Goal: Information Seeking & Learning: Learn about a topic

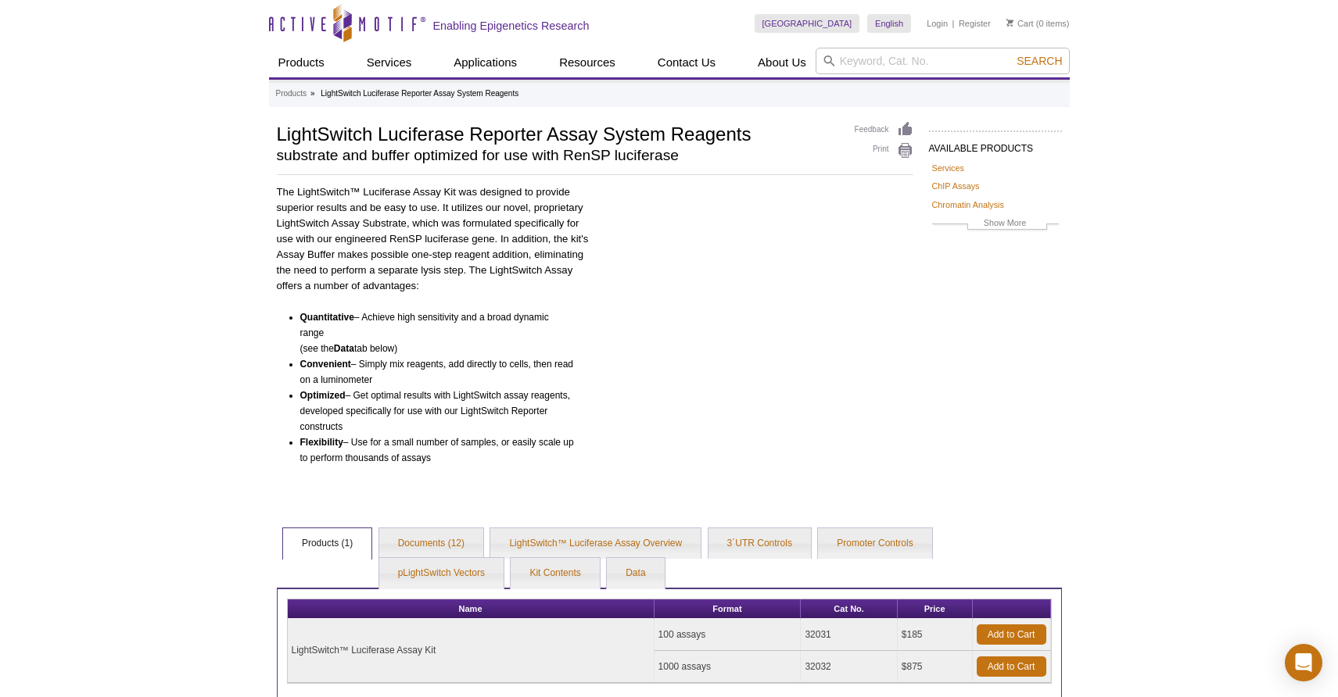
click at [166, 212] on div "Active Motif Logo Enabling Epigenetics Research 0 Search Skip to content Active…" at bounding box center [669, 440] width 1338 height 880
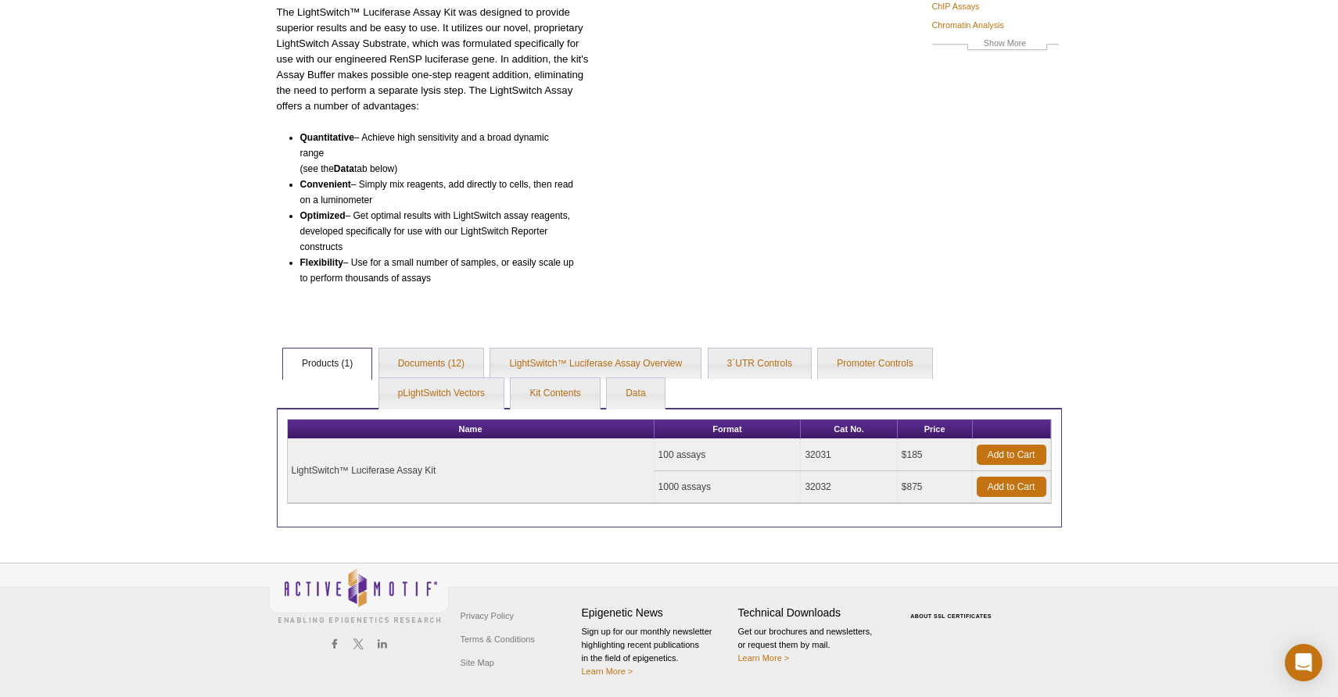
scroll to position [182, 0]
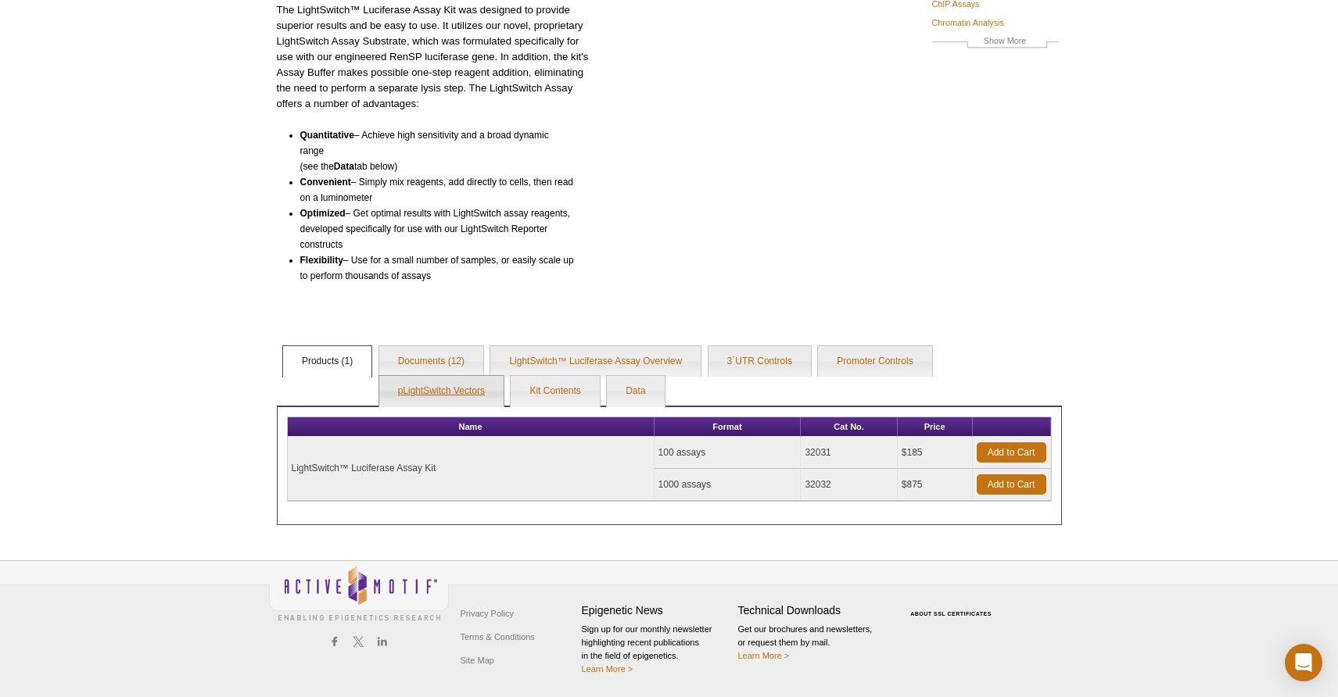
click at [453, 388] on link "pLightSwitch Vectors" at bounding box center [441, 391] width 124 height 31
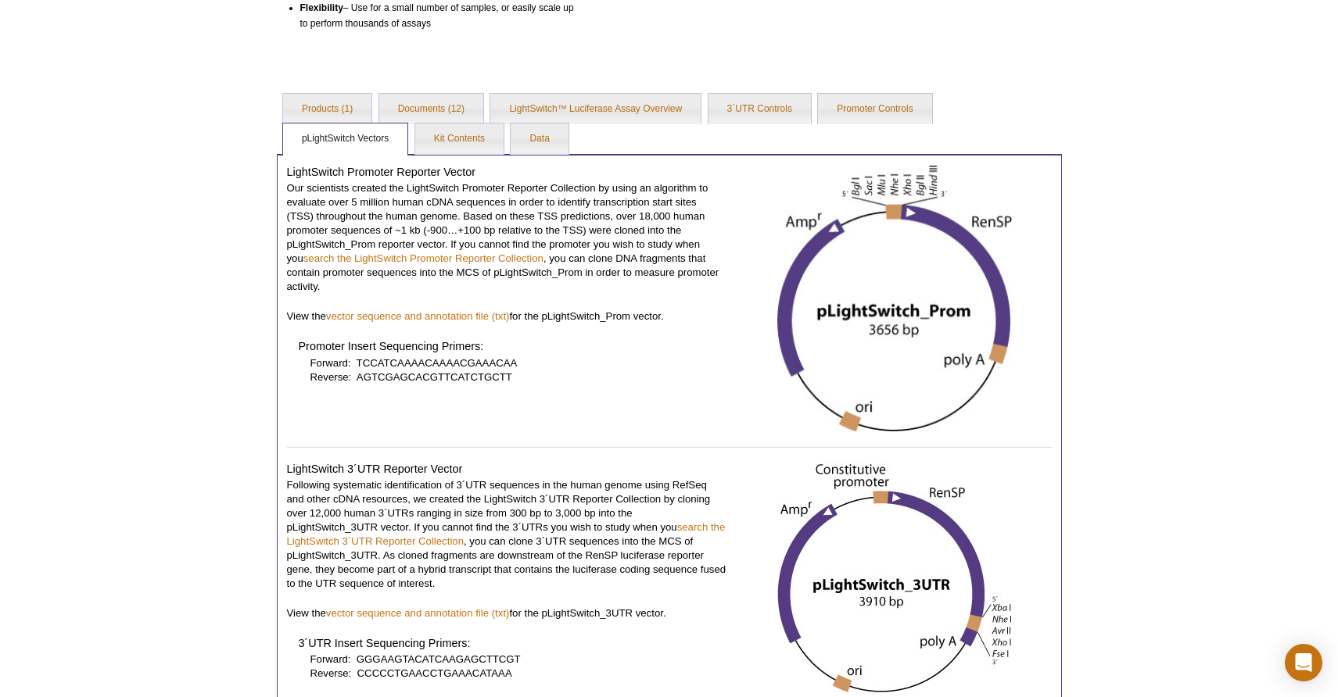
scroll to position [417, 0]
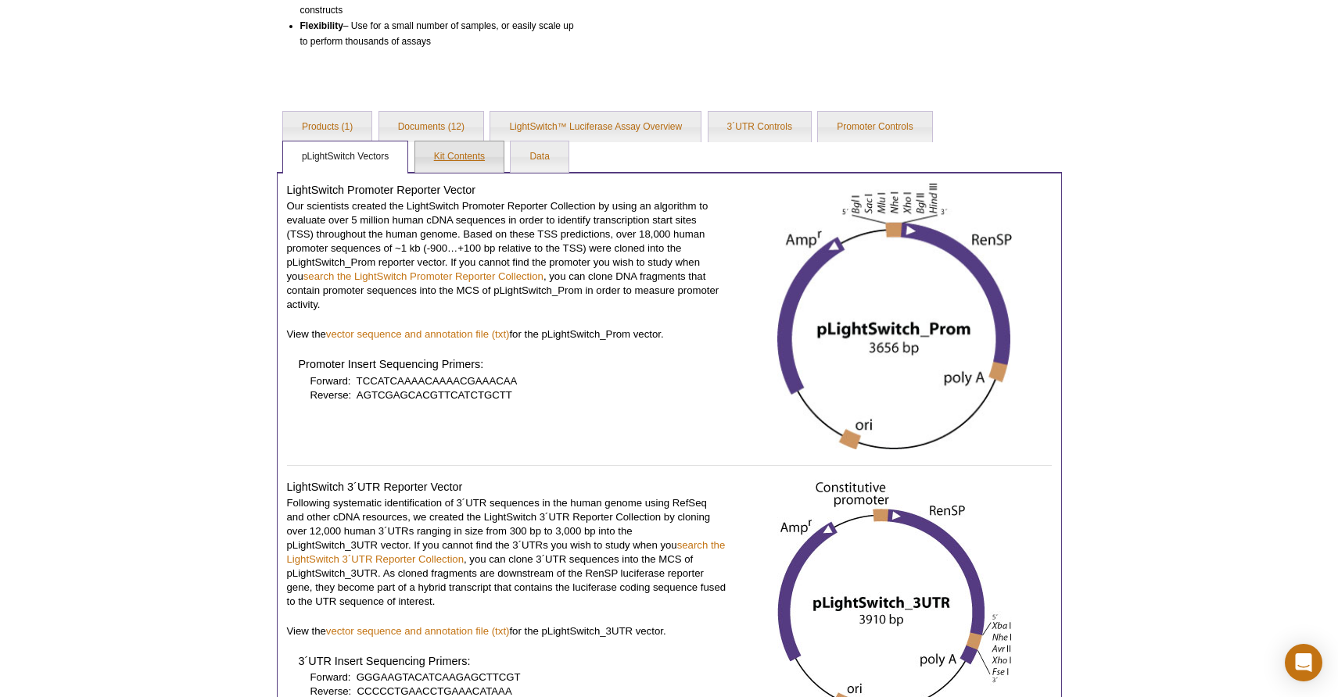
click at [443, 150] on link "Kit Contents" at bounding box center [459, 157] width 88 height 31
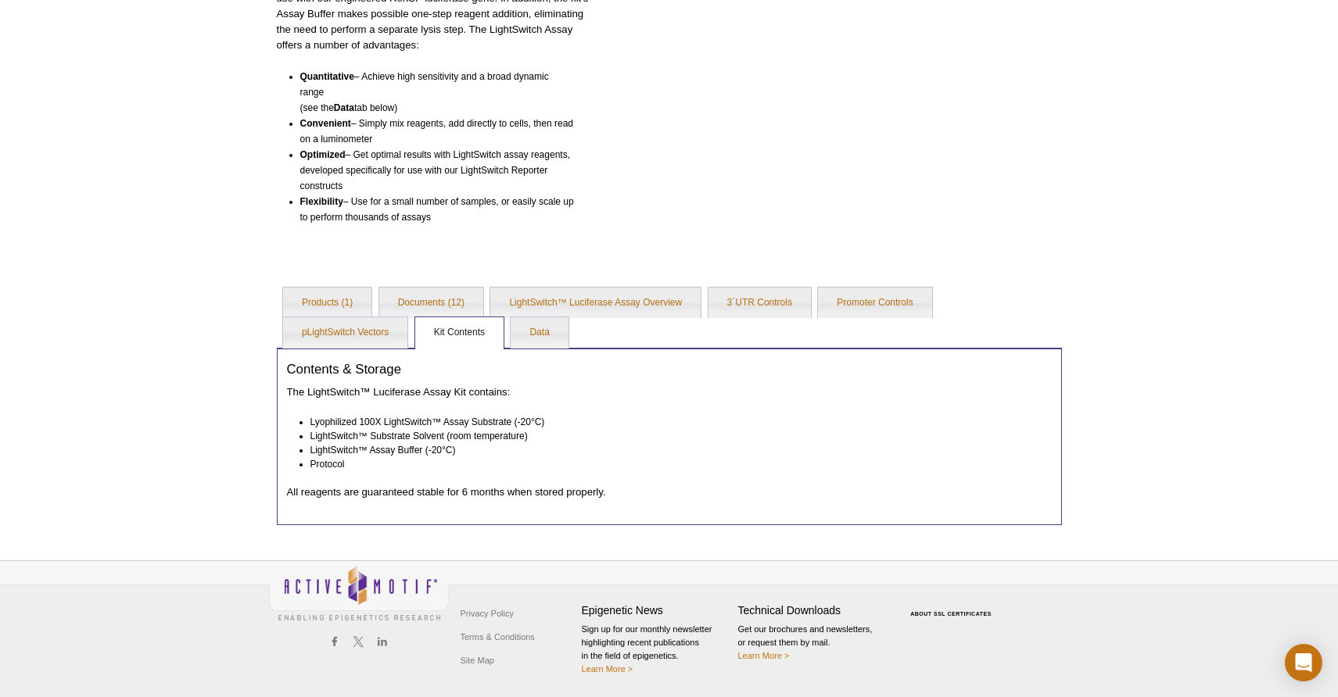
scroll to position [241, 0]
click at [349, 335] on link "pLightSwitch Vectors" at bounding box center [345, 332] width 124 height 31
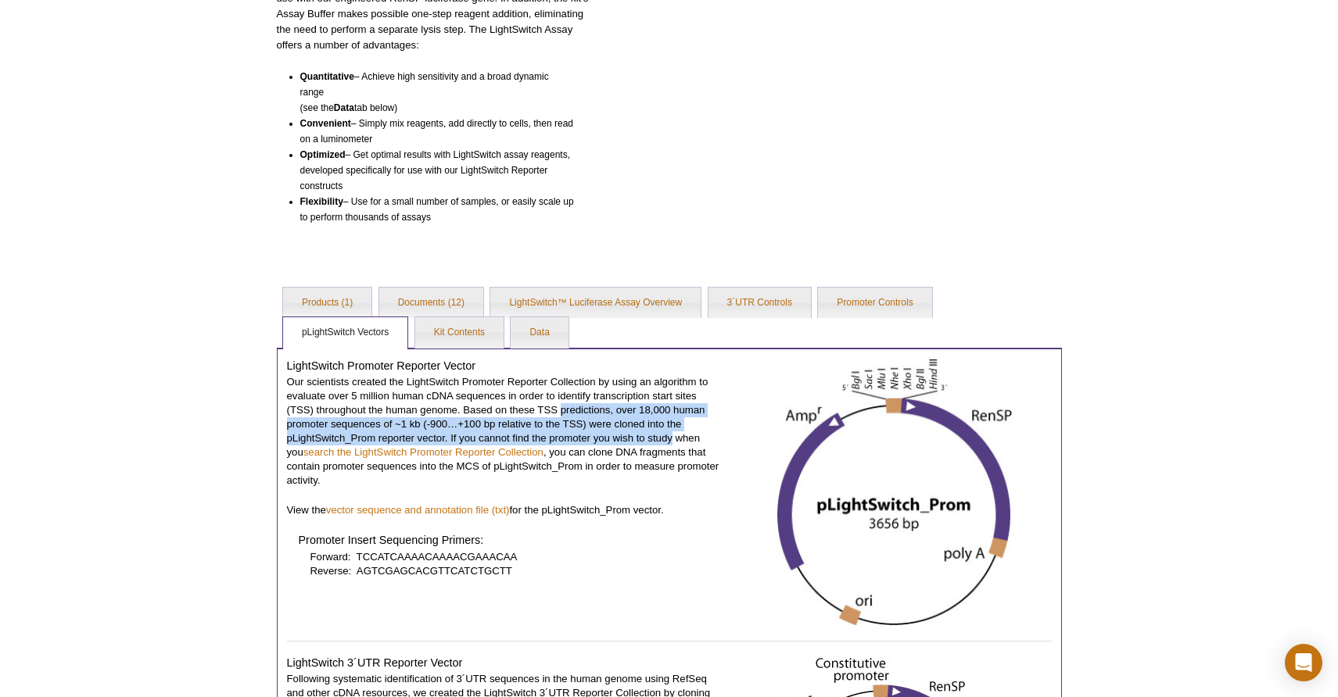
drag, startPoint x: 563, startPoint y: 407, endPoint x: 672, endPoint y: 432, distance: 112.3
click at [672, 432] on p "Our scientists created the LightSwitch Promoter Reporter Collection by using an…" at bounding box center [506, 431] width 439 height 113
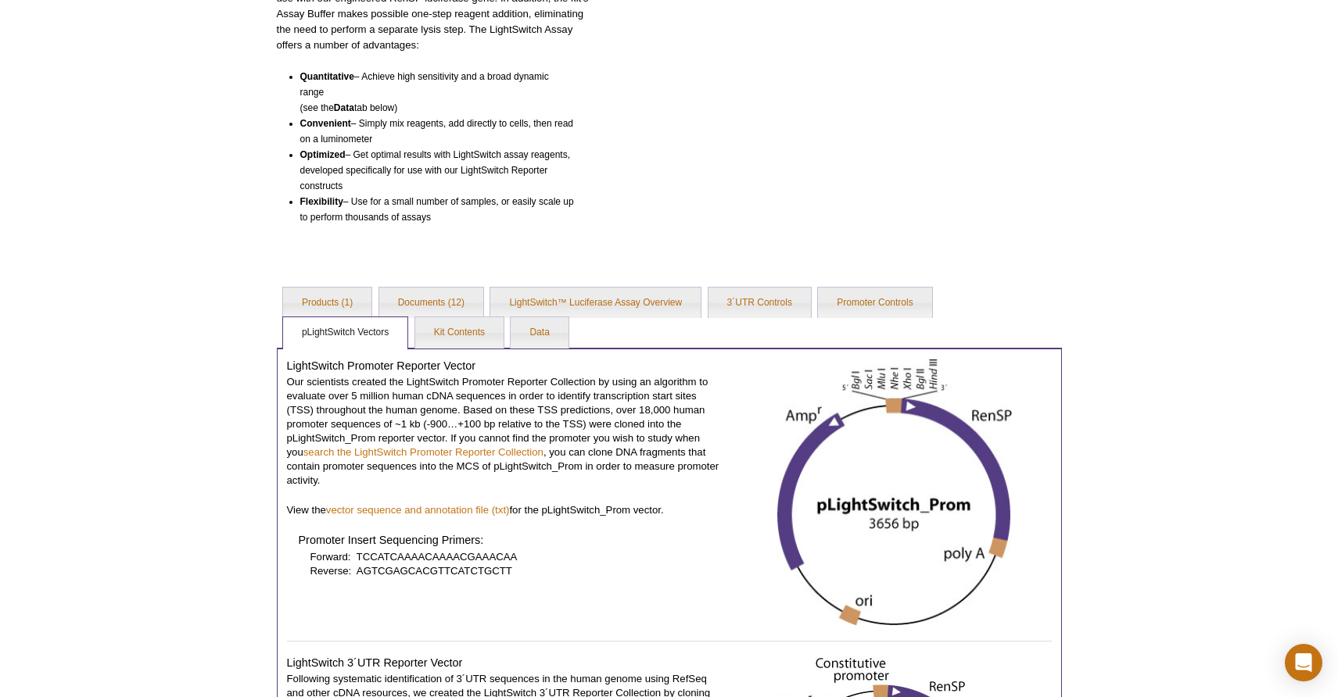
click at [1268, 437] on div "Active Motif Logo Enabling Epigenetics Research 0 Search Skip to content Active…" at bounding box center [669, 687] width 1338 height 1856
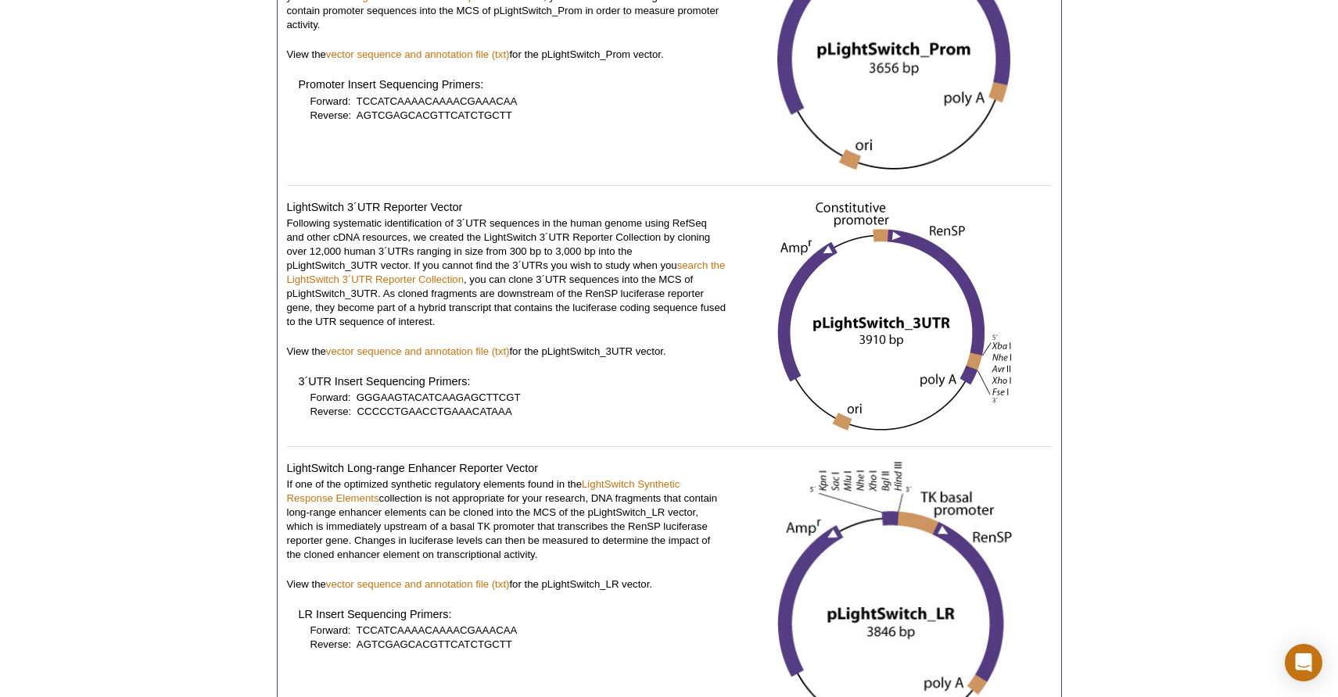
scroll to position [704, 0]
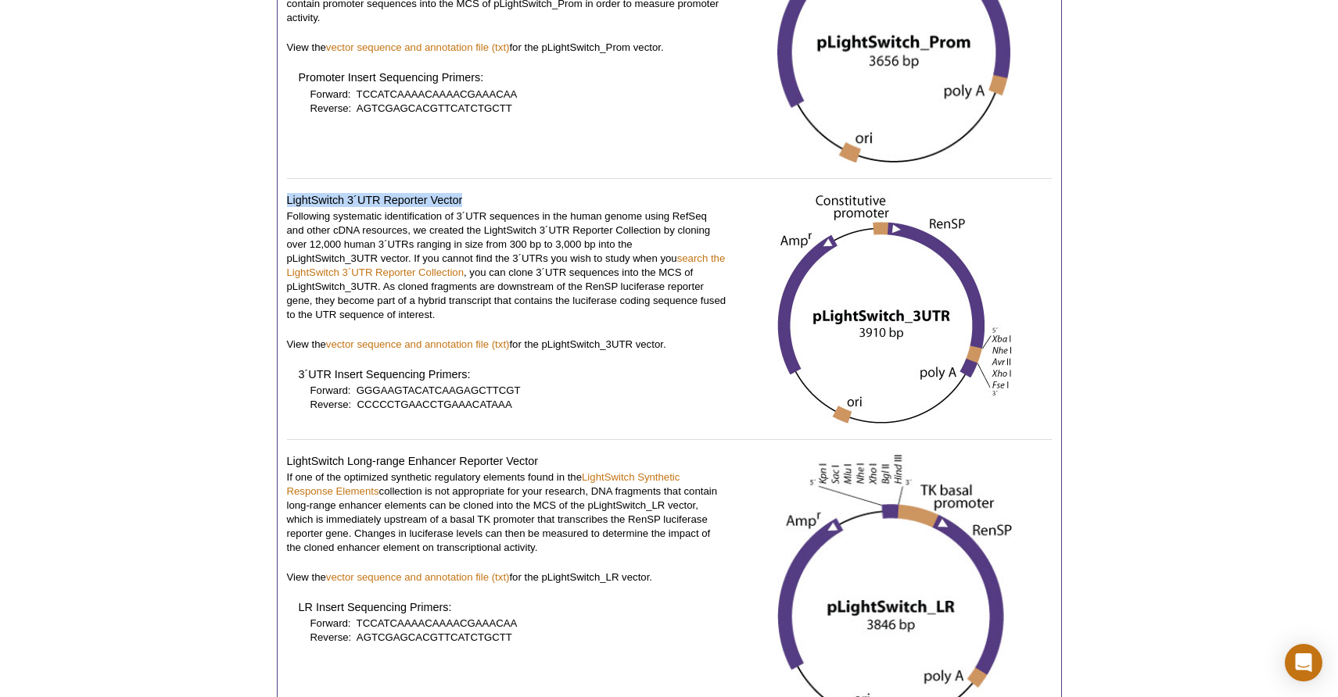
drag, startPoint x: 463, startPoint y: 203, endPoint x: 278, endPoint y: 198, distance: 184.6
click at [278, 198] on div "LightSwitch Promoter Reporter Vector Our scientists created the LightSwitch Pro…" at bounding box center [669, 432] width 785 height 1095
copy h4 "LightSwitch 3´UTR Reporter Vector"
click at [394, 505] on p "If one of the optimized synthetic regulatory elements found in the LightSwitch …" at bounding box center [506, 513] width 439 height 84
drag, startPoint x: 543, startPoint y: 463, endPoint x: 283, endPoint y: 461, distance: 260.4
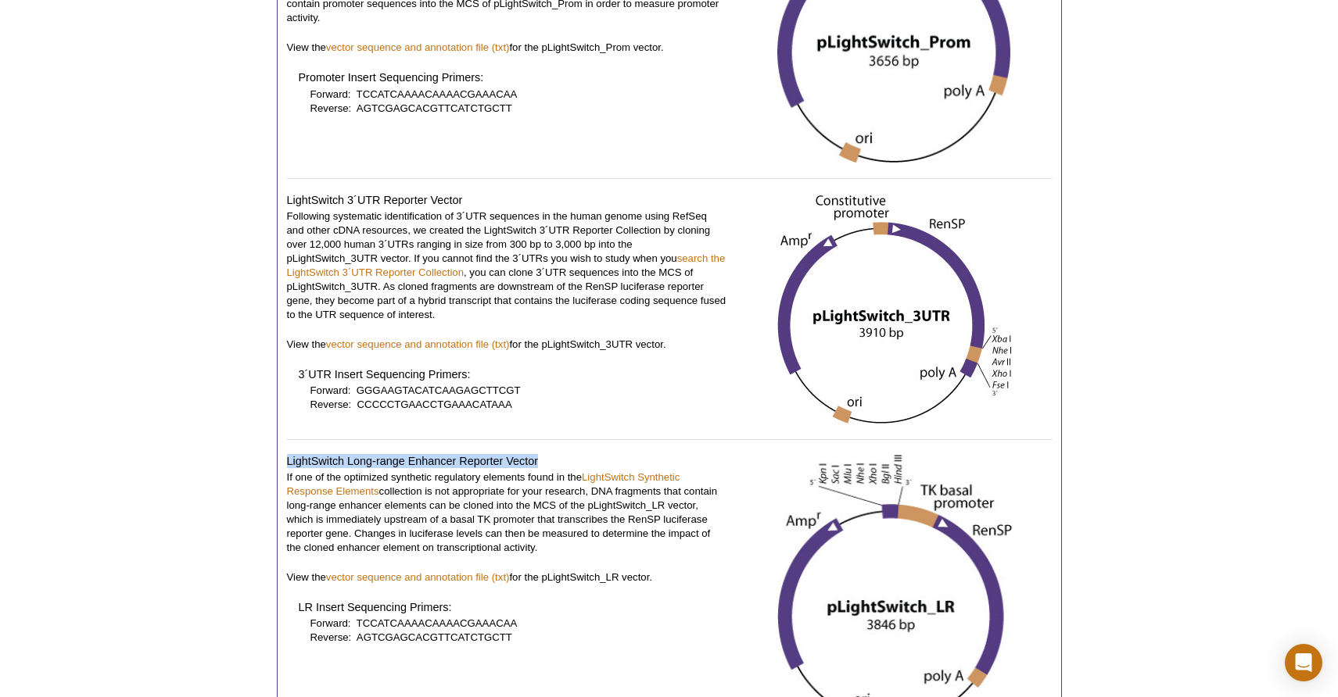
click at [283, 461] on div "LightSwitch Promoter Reporter Vector Our scientists created the LightSwitch Pro…" at bounding box center [669, 432] width 785 height 1095
